Goal: Transaction & Acquisition: Book appointment/travel/reservation

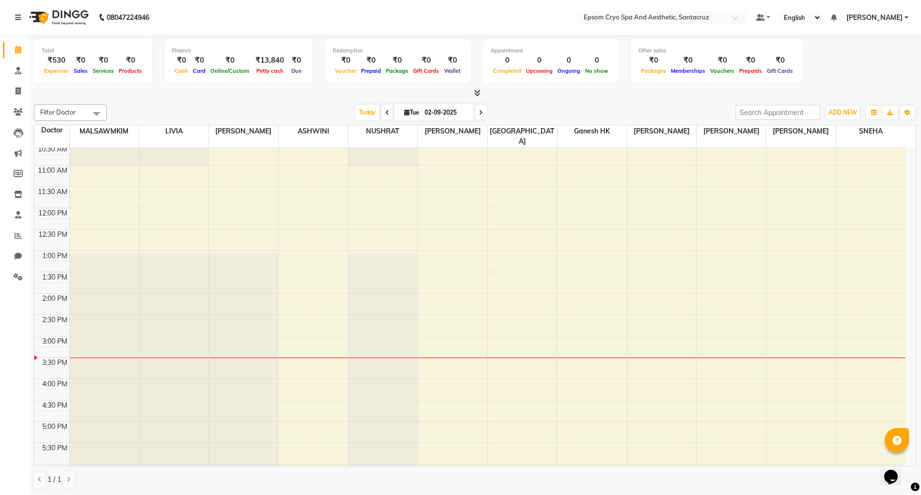
scroll to position [258, 0]
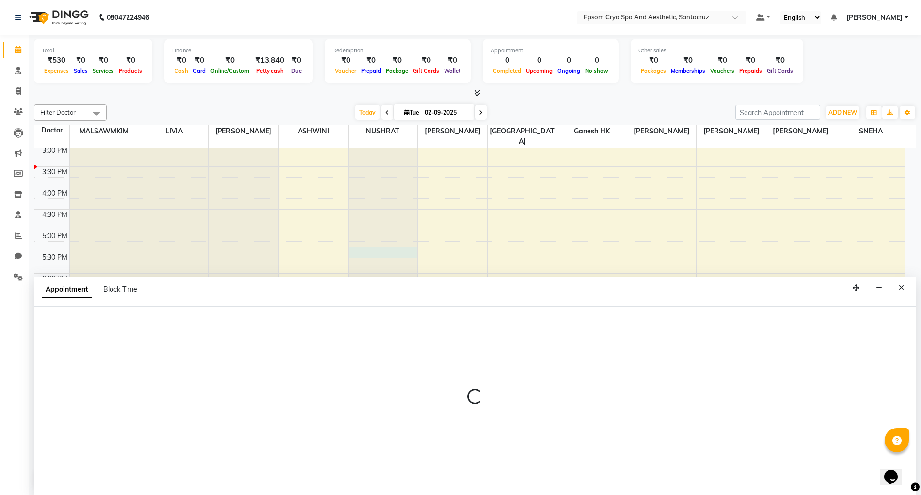
scroll to position [0, 0]
select select "72616"
select select "tentative"
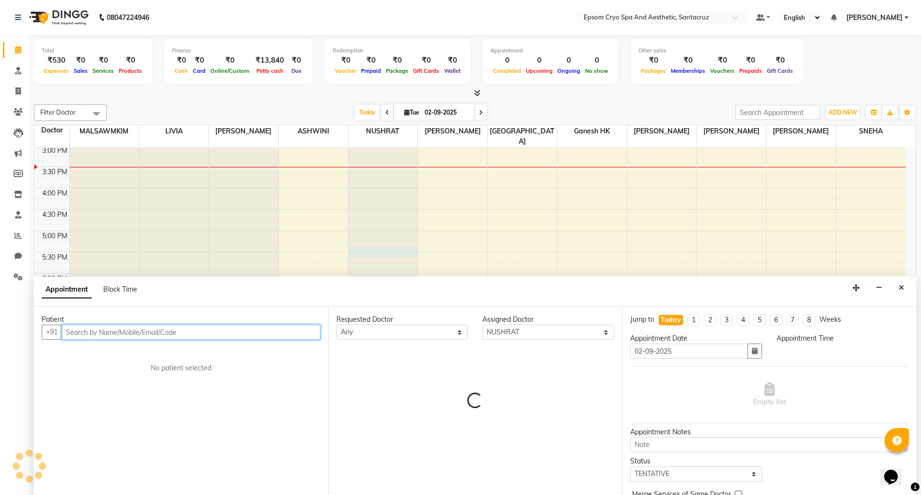
select select "1035"
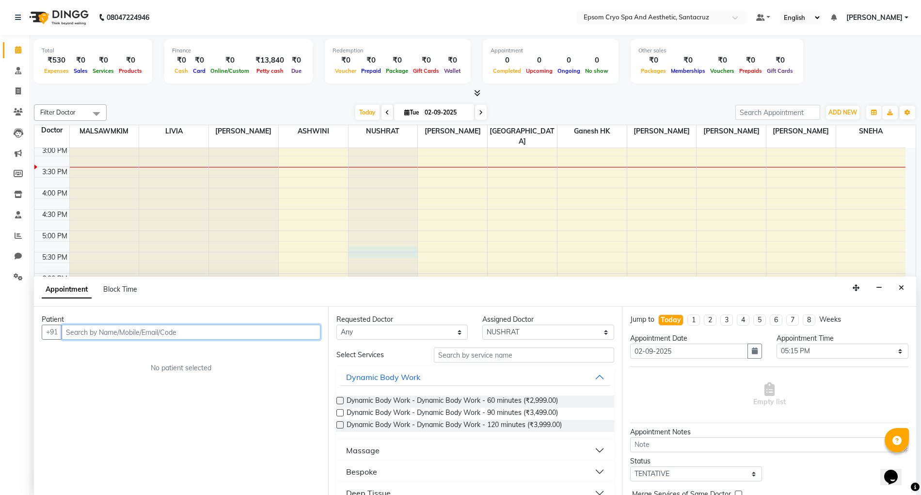
click at [210, 326] on input "text" at bounding box center [191, 331] width 259 height 15
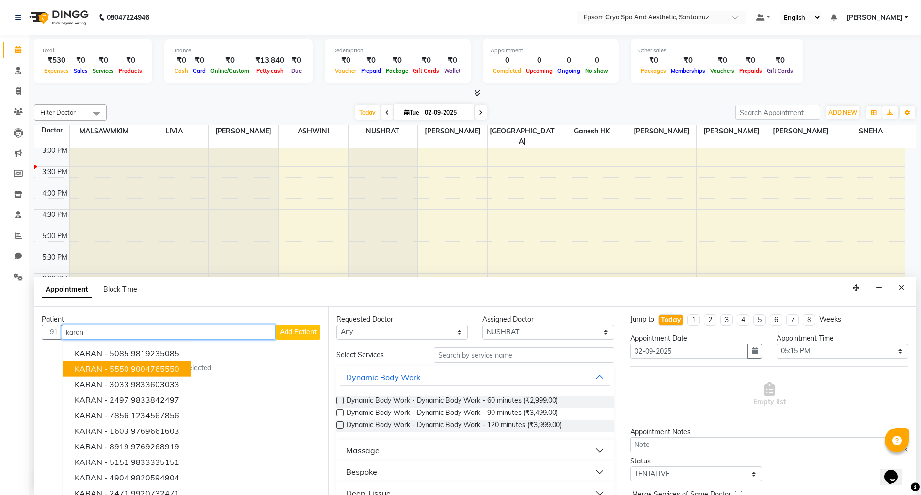
click at [158, 373] on button "KARAN - 5550 9004765550" at bounding box center [127, 369] width 128 height 16
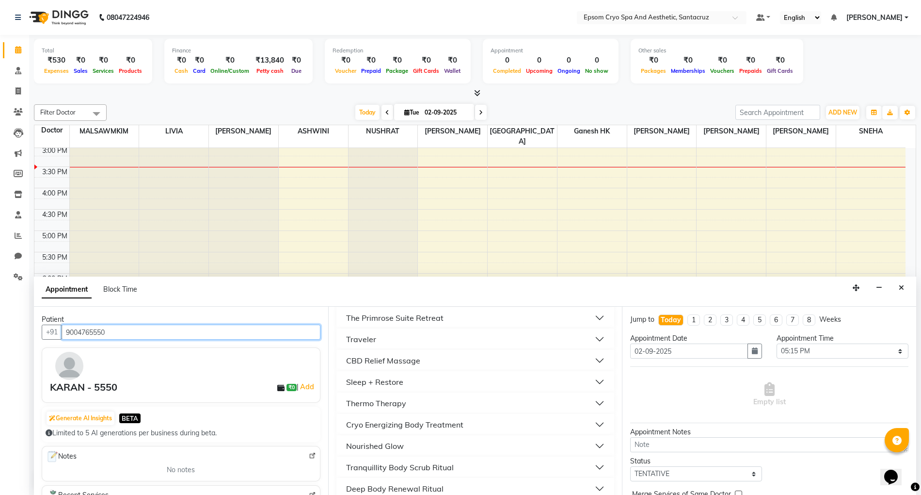
scroll to position [388, 0]
type input "9004765550"
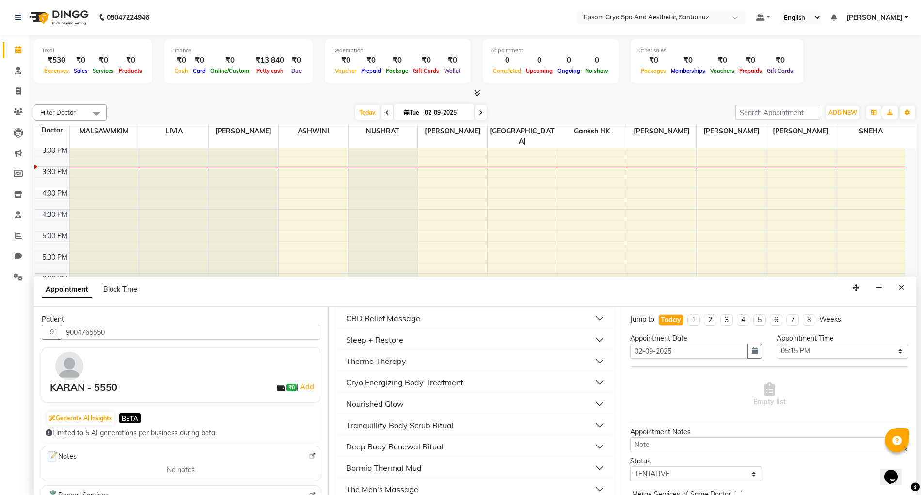
click at [507, 384] on button "Cryo Energizing Body Treatment" at bounding box center [475, 381] width 271 height 17
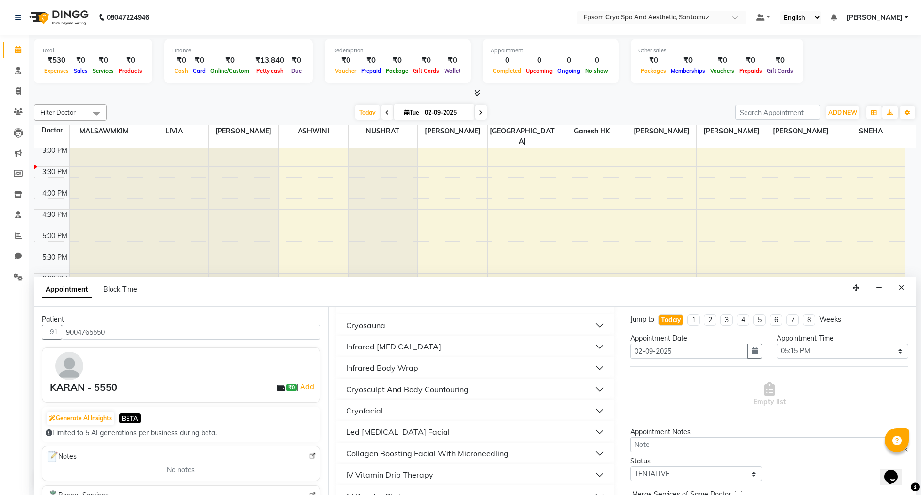
click at [588, 325] on button "Cryosauna" at bounding box center [475, 324] width 271 height 17
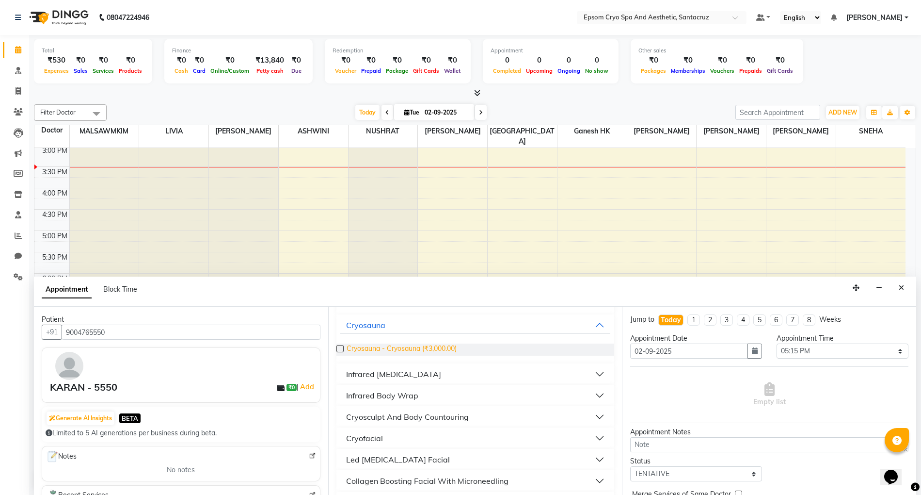
click at [410, 349] on span "Cryosauna - Cryosauna (₹3,000.00)" at bounding box center [402, 349] width 110 height 12
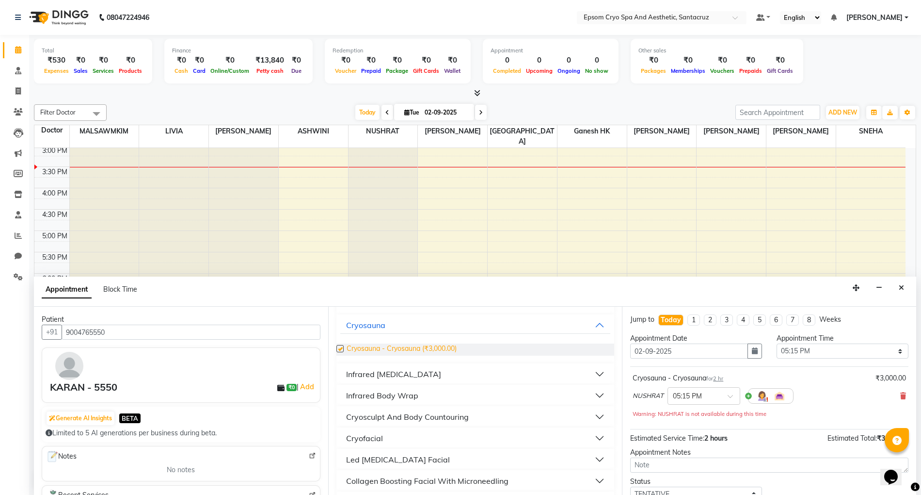
checkbox input "false"
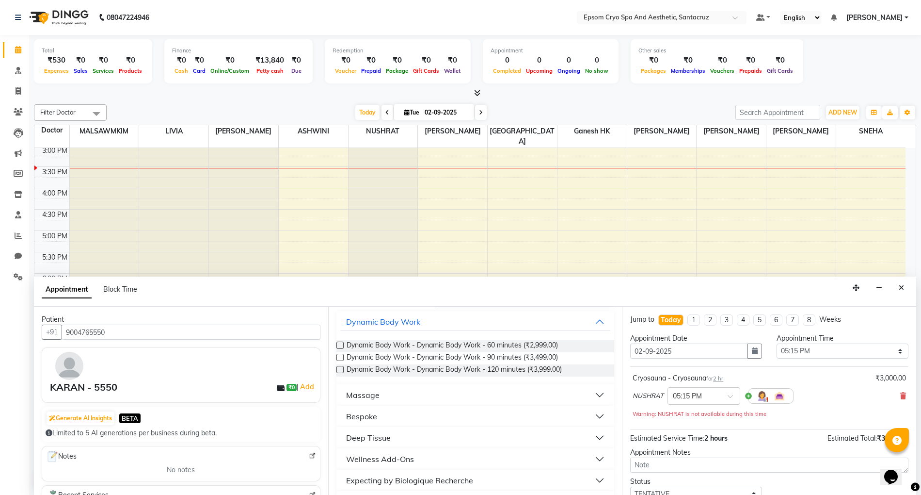
scroll to position [0, 0]
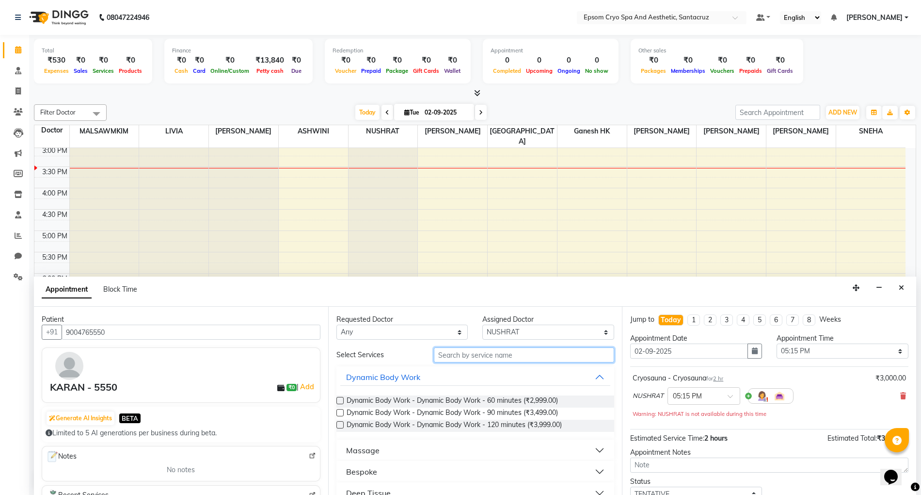
click at [490, 357] on input "text" at bounding box center [524, 354] width 180 height 15
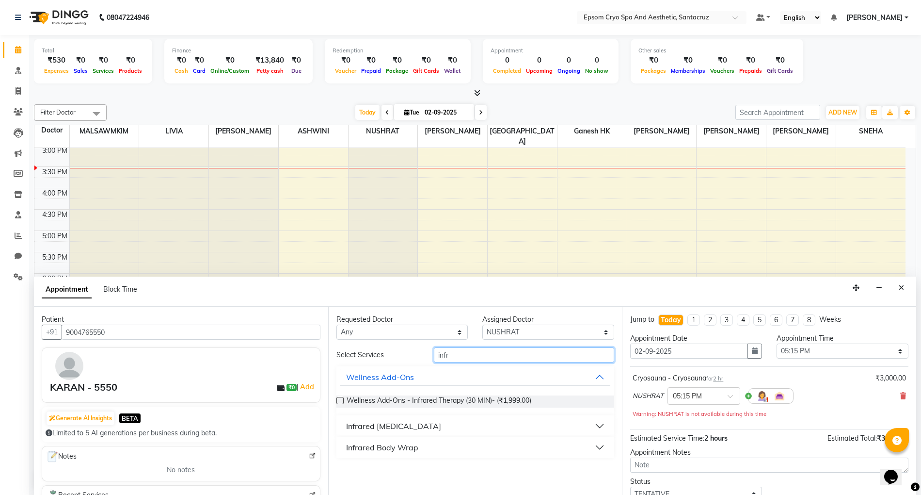
type input "infr"
click at [600, 421] on button "Infrared [MEDICAL_DATA]" at bounding box center [475, 425] width 271 height 17
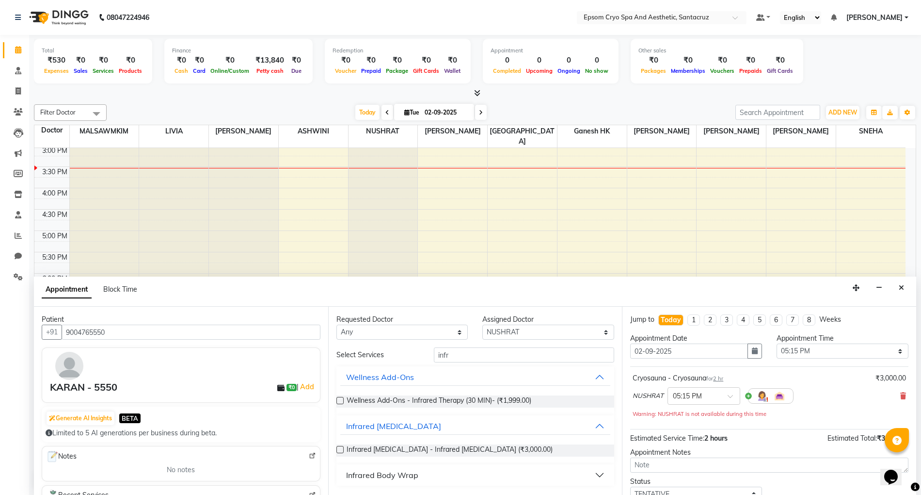
click at [337, 447] on label at bounding box center [340, 449] width 7 height 7
click at [337, 447] on input "checkbox" at bounding box center [340, 450] width 6 height 6
checkbox input "false"
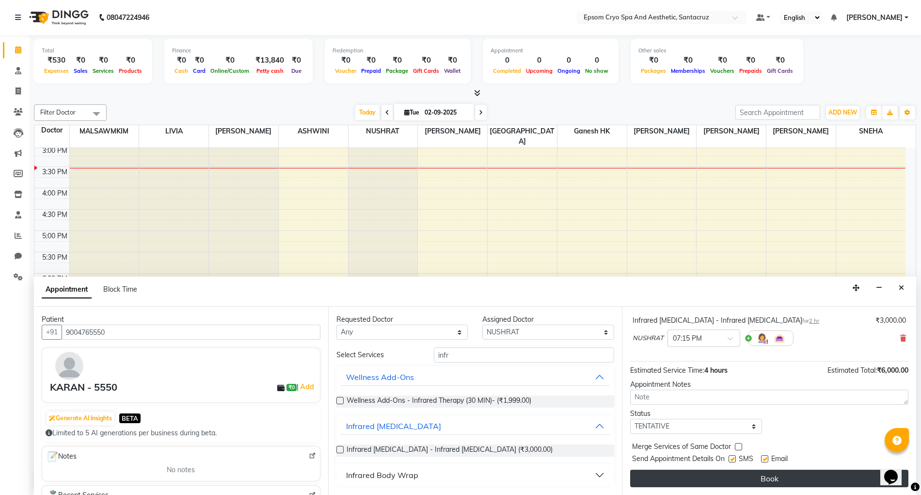
click at [662, 482] on button "Book" at bounding box center [769, 477] width 278 height 17
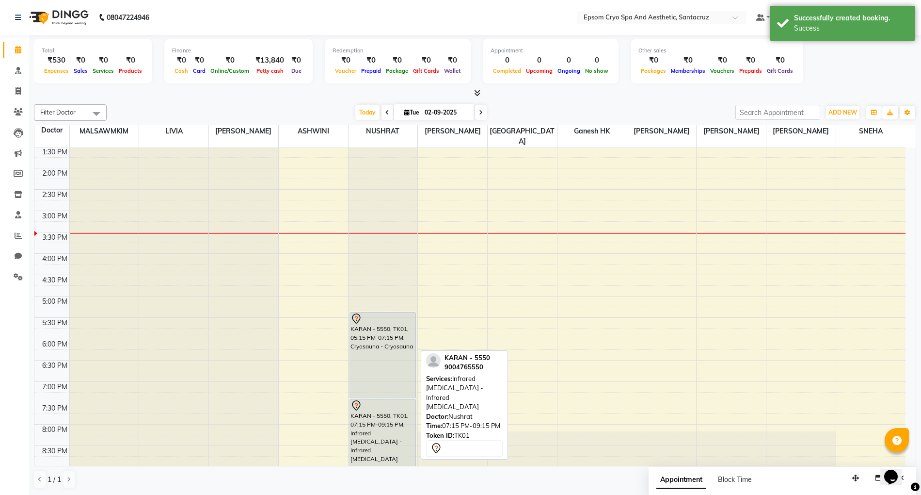
scroll to position [129, 0]
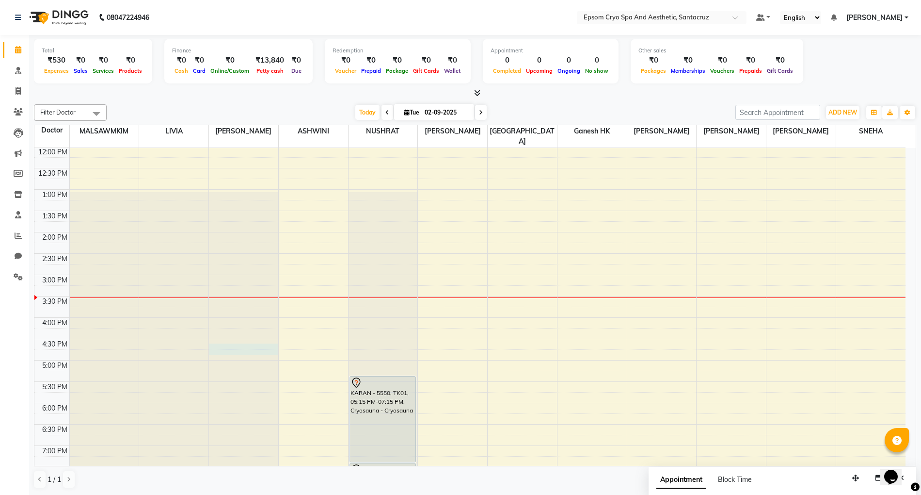
click at [222, 19] on div at bounding box center [243, 19] width 69 height 0
select select "72614"
select select "990"
select select "tentative"
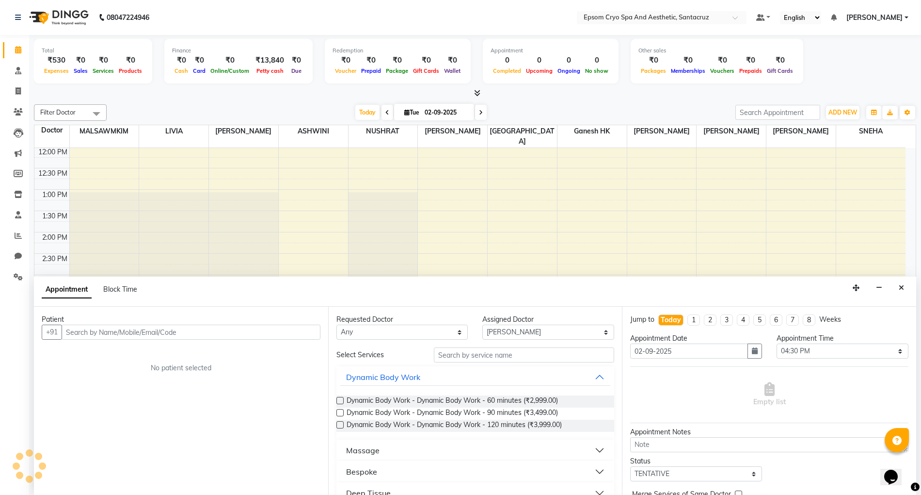
scroll to position [0, 0]
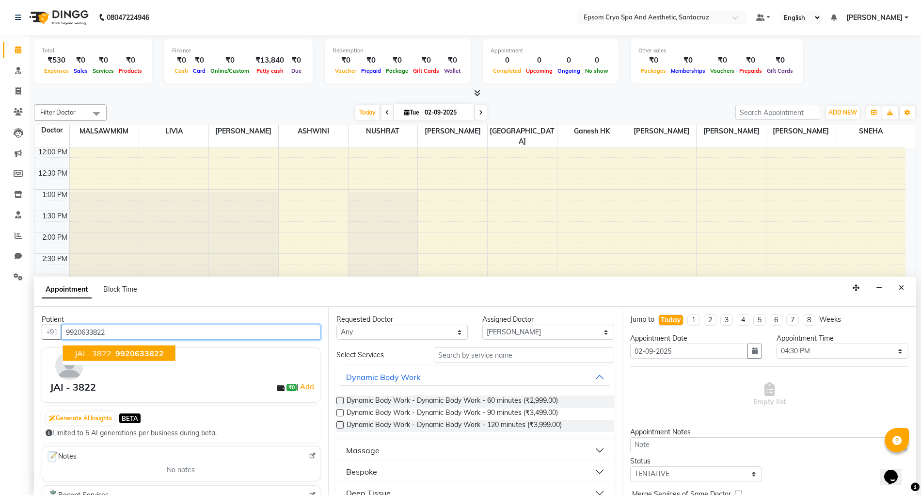
click at [94, 352] on span "JAI - 3822" at bounding box center [93, 353] width 37 height 10
type input "9920633822"
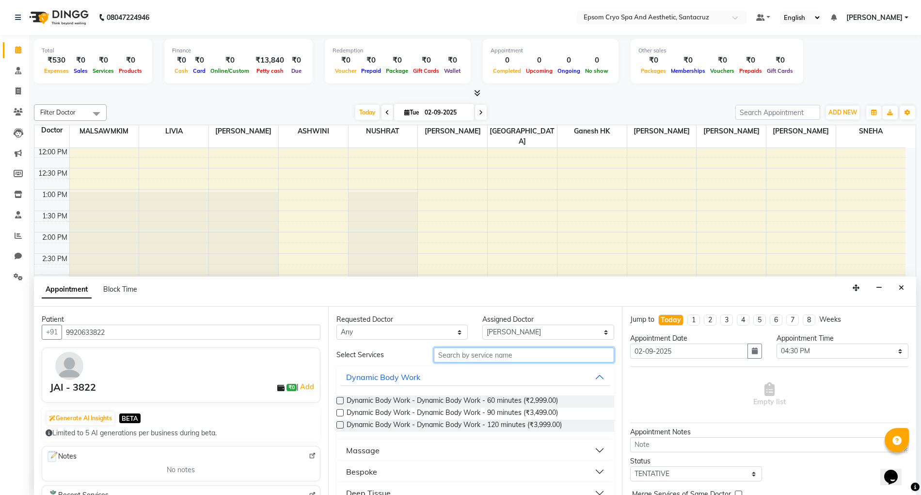
click at [541, 360] on input "text" at bounding box center [524, 354] width 180 height 15
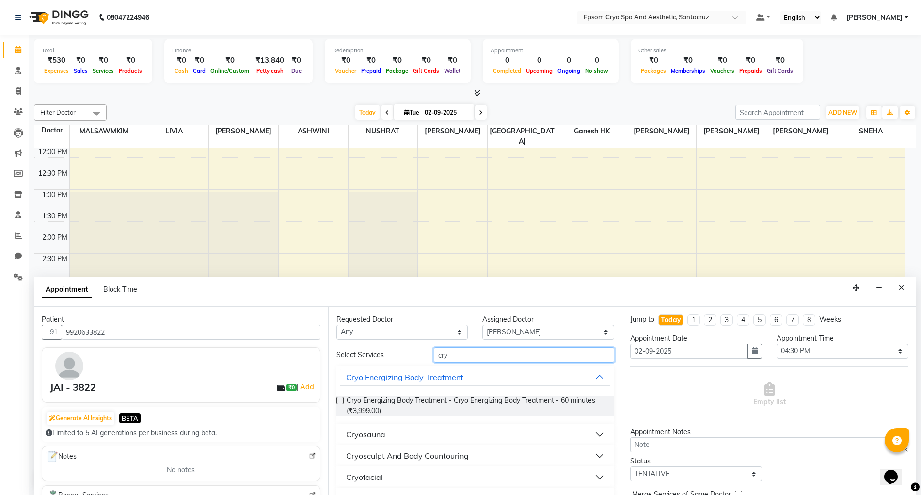
type input "cry"
click at [497, 431] on button "Cryosauna" at bounding box center [475, 433] width 271 height 17
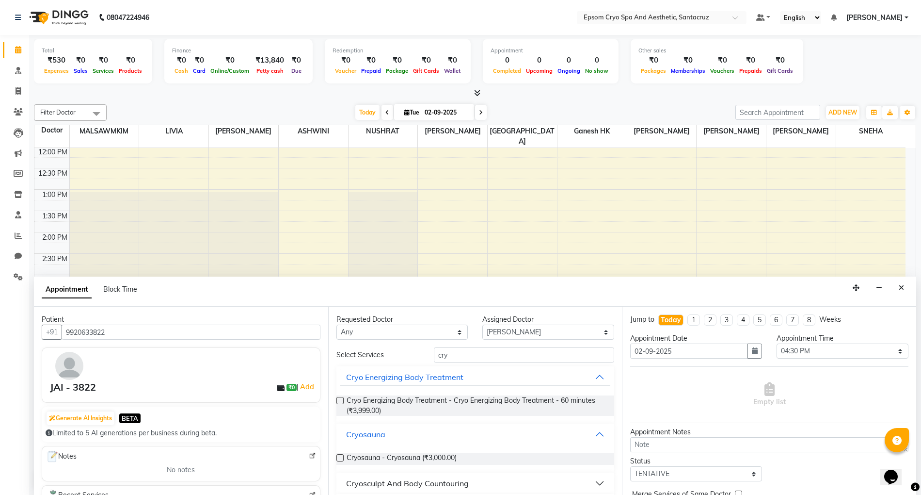
scroll to position [64, 0]
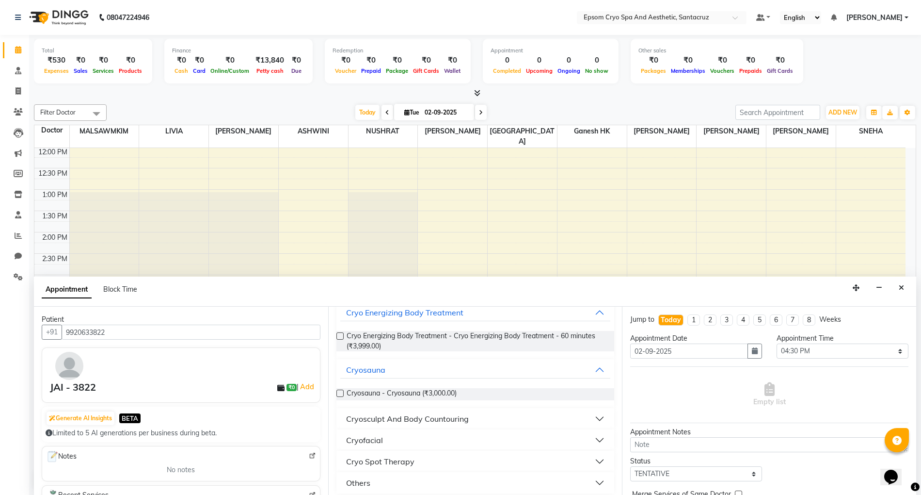
click at [335, 392] on div "Requested Doctor [PERSON_NAME] [PERSON_NAME] [PERSON_NAME] Ganesh HK LIVIA MALS…" at bounding box center [475, 400] width 294 height 188
click at [338, 393] on label at bounding box center [340, 392] width 7 height 7
click at [338, 393] on input "checkbox" at bounding box center [340, 394] width 6 height 6
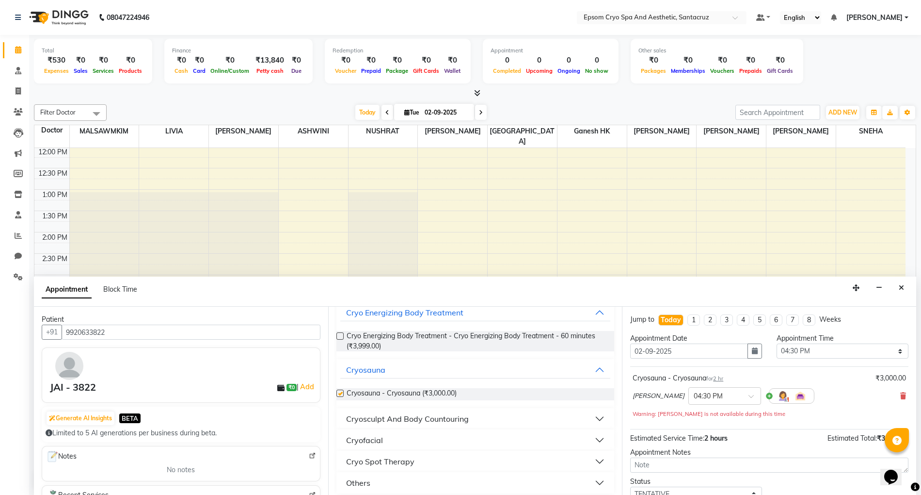
checkbox input "false"
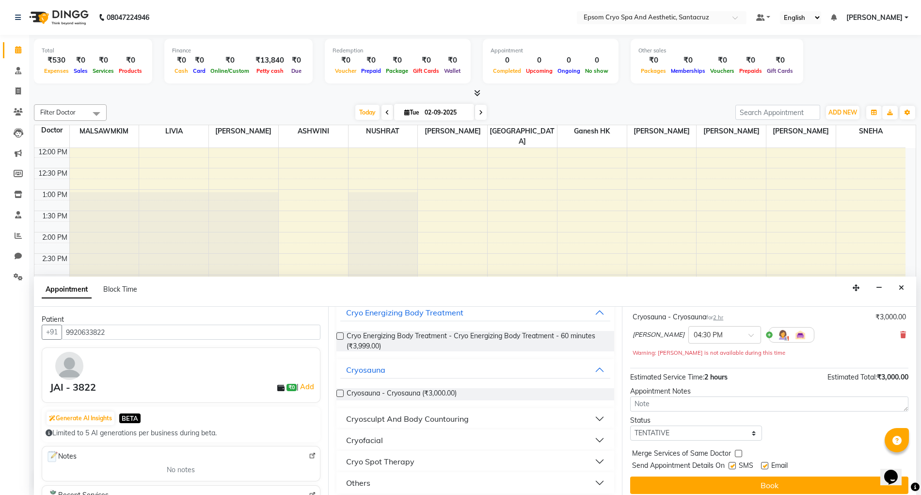
scroll to position [69, 0]
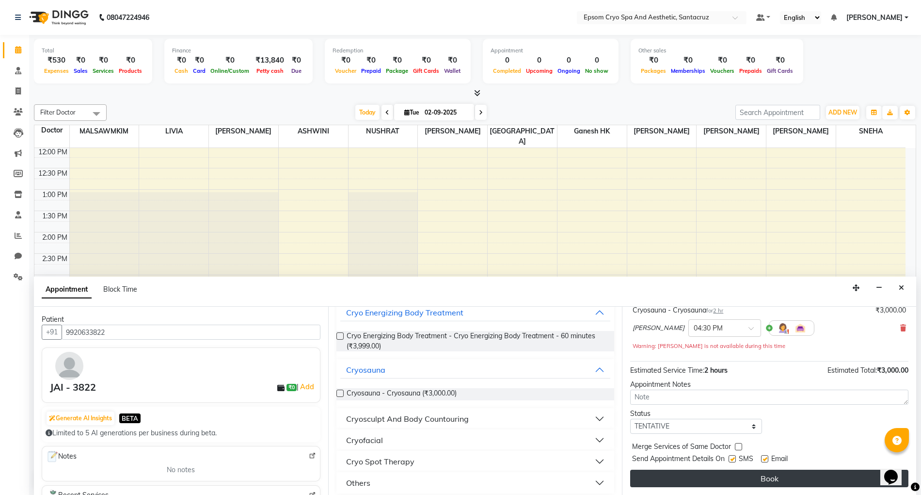
click at [648, 476] on button "Book" at bounding box center [769, 477] width 278 height 17
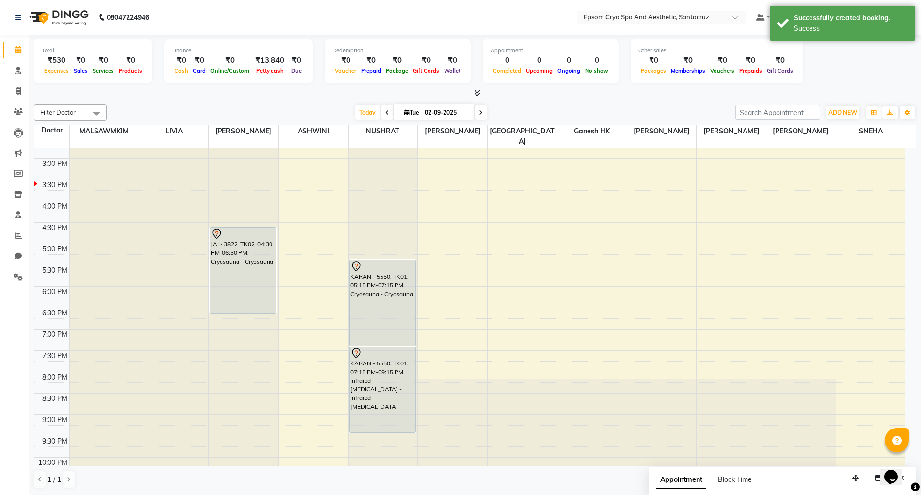
scroll to position [278, 0]
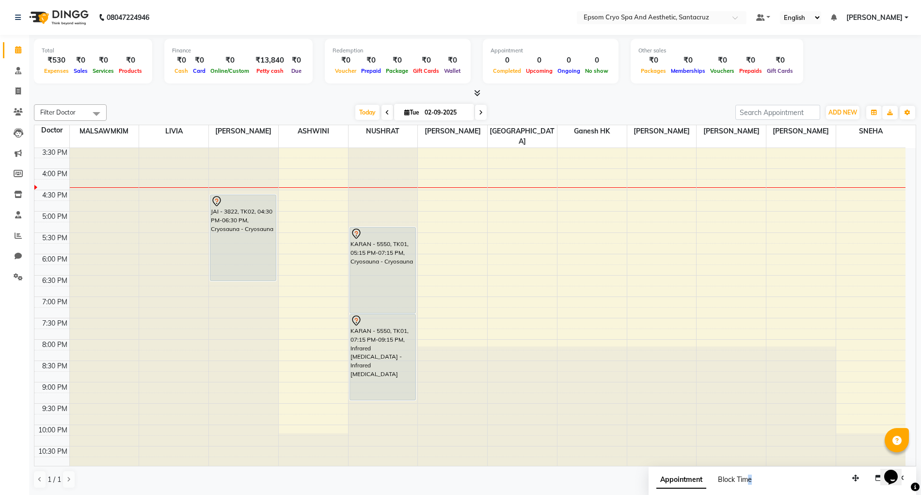
drag, startPoint x: 804, startPoint y: 484, endPoint x: 747, endPoint y: 480, distance: 56.4
click at [747, 480] on div "Appointment Block Time" at bounding box center [783, 482] width 268 height 30
click at [769, 476] on div "Appointment Block Time" at bounding box center [783, 482] width 268 height 30
click at [741, 435] on div at bounding box center [731, 410] width 69 height 129
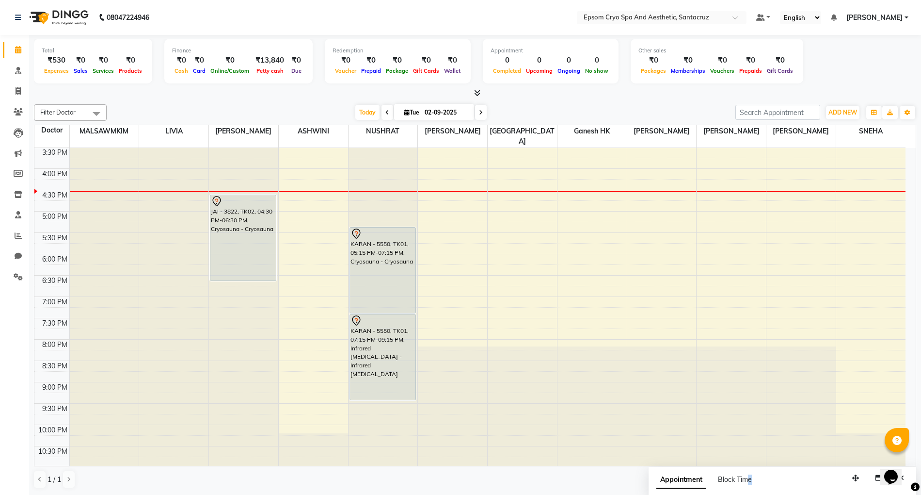
click at [778, 482] on div "Appointment Block Time" at bounding box center [783, 482] width 268 height 30
click at [683, 482] on span "Appointment" at bounding box center [682, 479] width 50 height 17
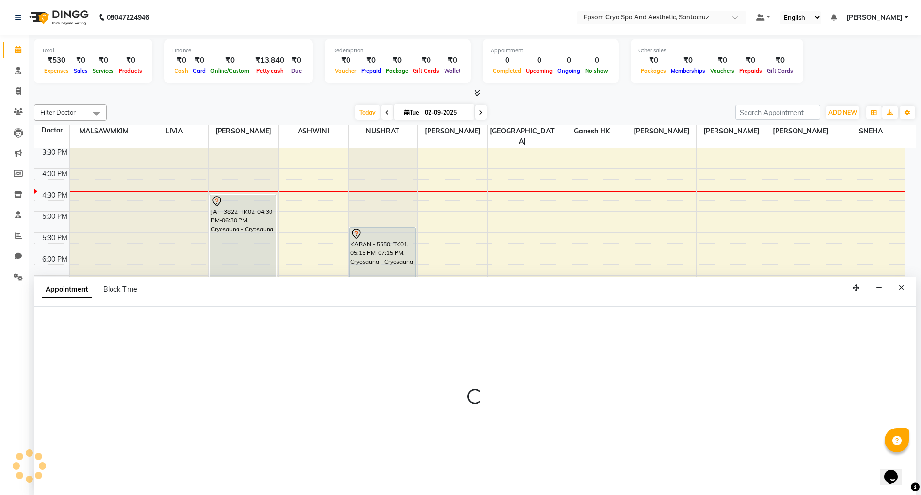
select select "tentative"
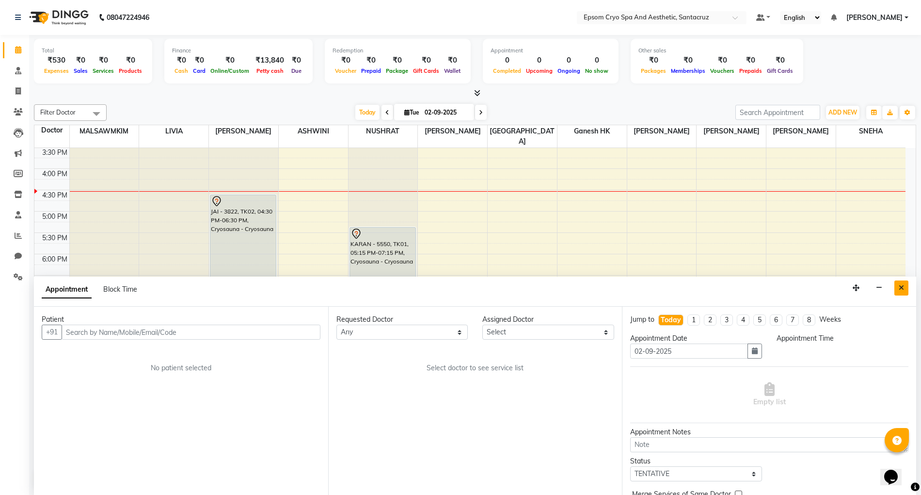
click at [904, 289] on button "Close" at bounding box center [902, 287] width 14 height 15
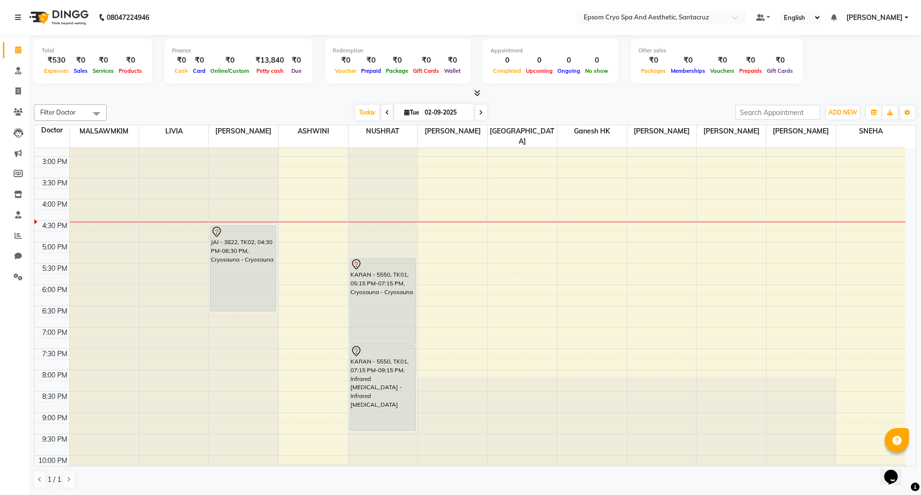
scroll to position [278, 0]
